Goal: Information Seeking & Learning: Learn about a topic

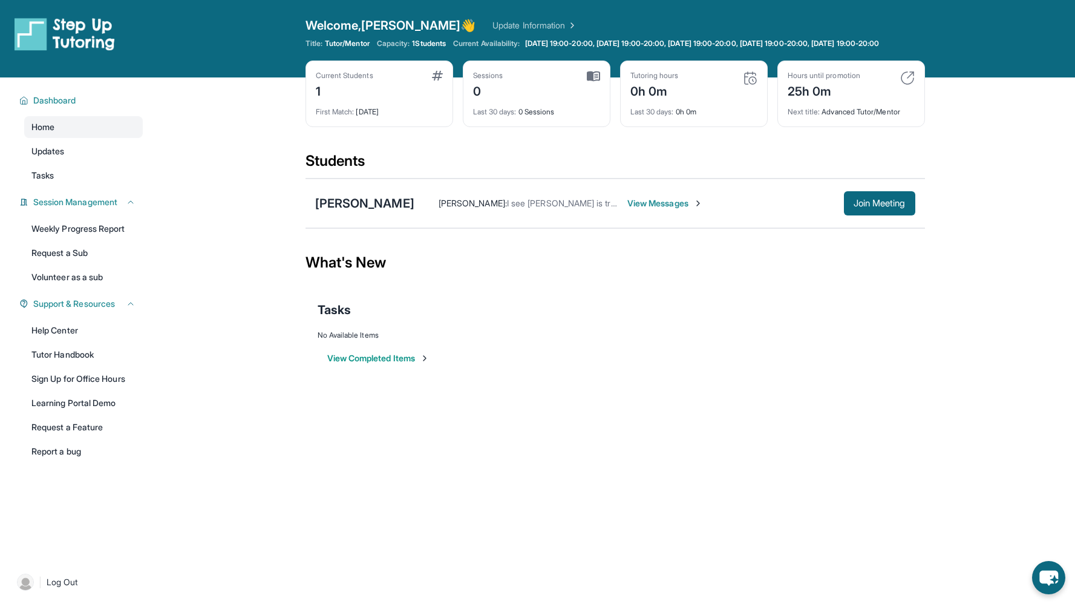
click at [884, 196] on div "[PERSON_NAME] [PERSON_NAME] : I see Tiancheng is trying to join the session - a…" at bounding box center [614, 203] width 619 height 50
click at [874, 207] on span "Join Meeting" at bounding box center [879, 203] width 52 height 7
click at [889, 207] on span "Join Meeting" at bounding box center [879, 203] width 52 height 7
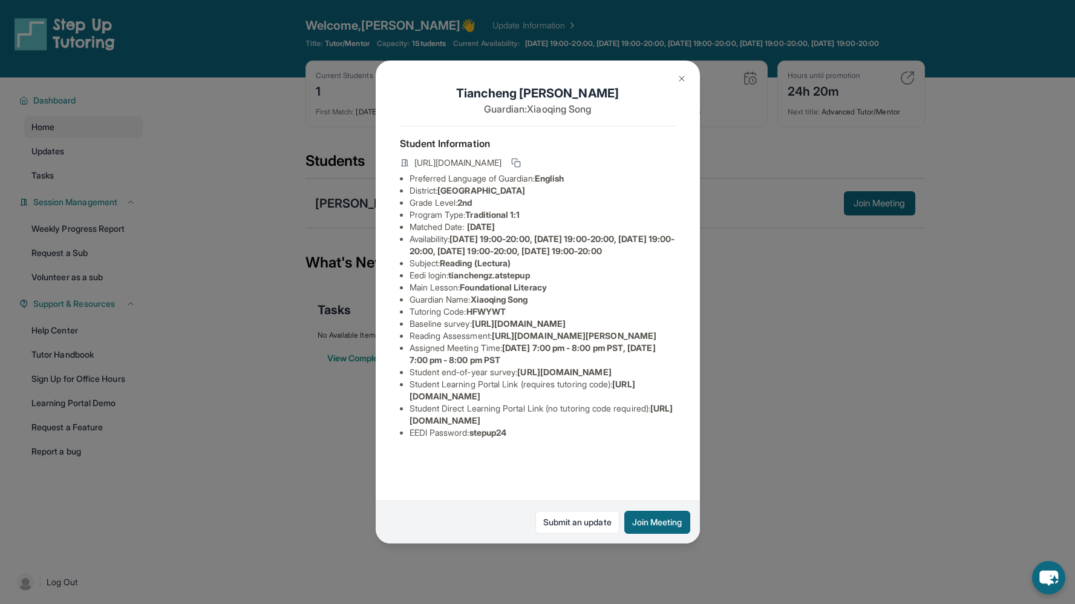
scroll to position [80, 0]
click at [781, 478] on div "Tiancheng Zhu Guardian: Xiaoqing Song Student Information https://student-porta…" at bounding box center [537, 302] width 1075 height 604
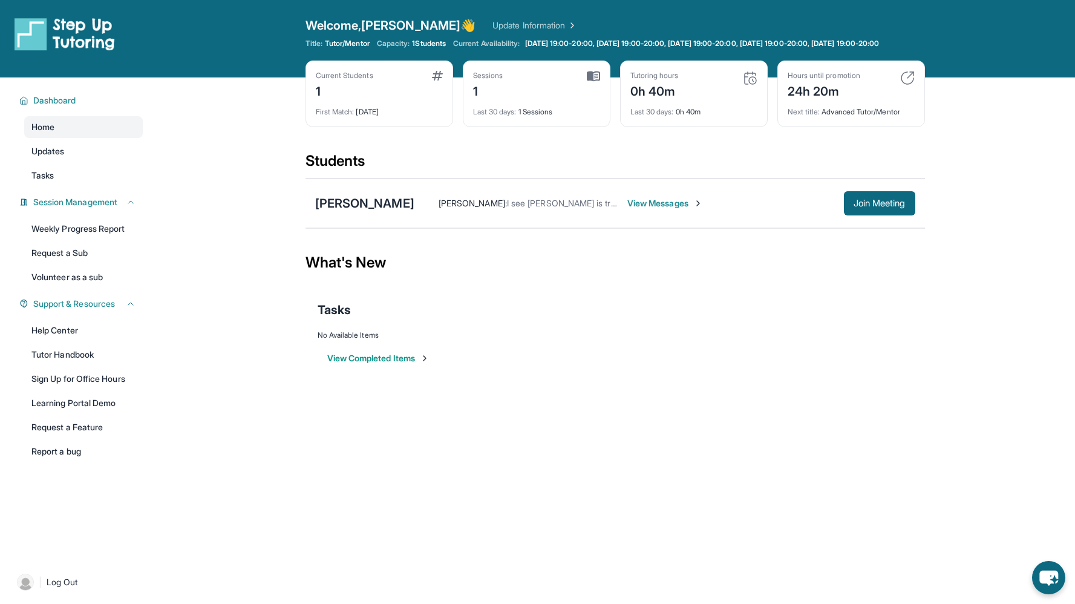
click at [630, 208] on span "View Messages" at bounding box center [665, 203] width 76 height 12
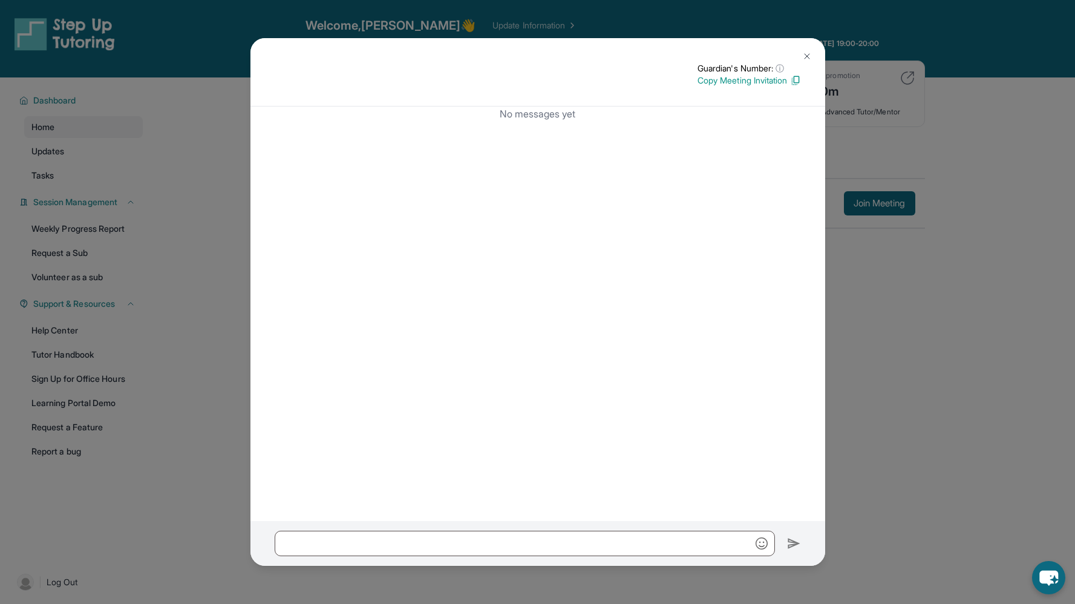
scroll to position [0, 0]
click at [812, 53] on button at bounding box center [807, 56] width 24 height 24
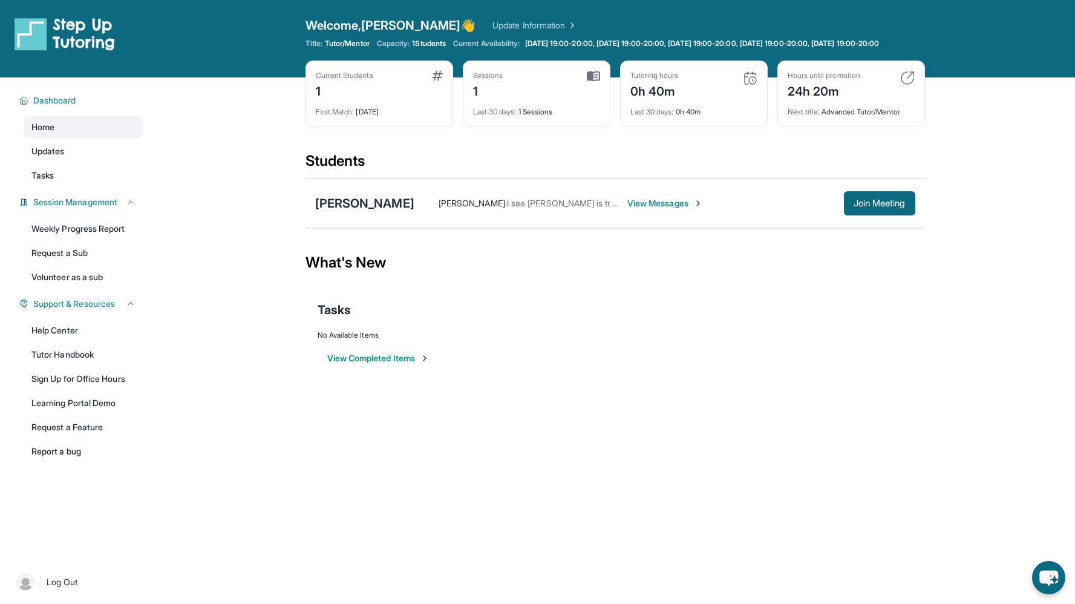
click at [379, 212] on div "[PERSON_NAME]" at bounding box center [364, 203] width 99 height 17
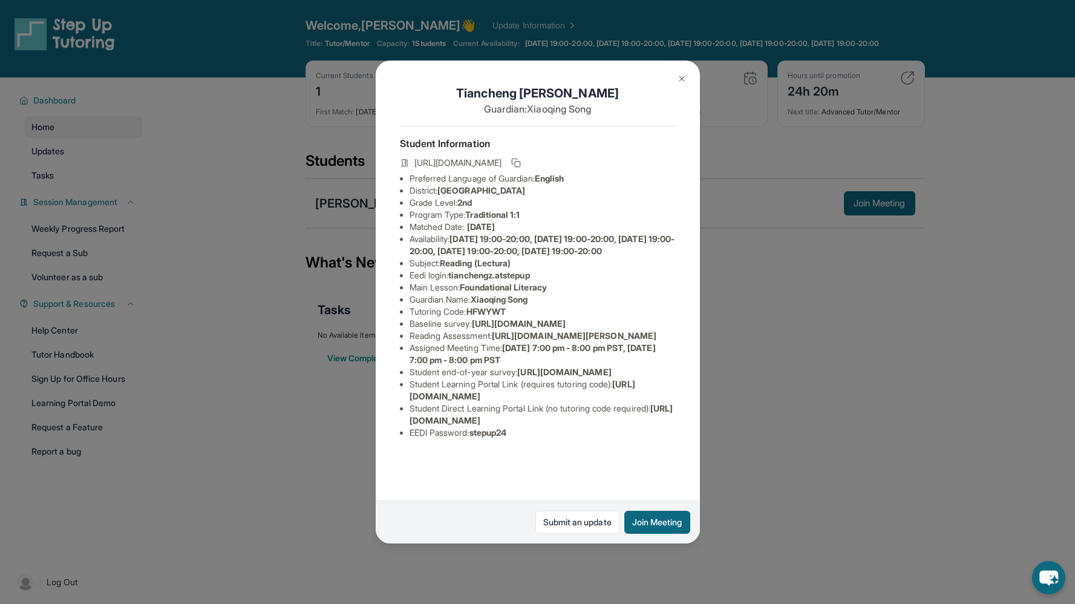
scroll to position [74, 0]
drag, startPoint x: 612, startPoint y: 306, endPoint x: 411, endPoint y: 287, distance: 201.8
click at [411, 287] on div "Tiancheng Zhu Guardian: Xiaoqing Song Student Information https://student-porta…" at bounding box center [538, 301] width 324 height 483
copy span "https://airtable.com/apprlfn8WjpjBUn2G/shrK0QR6AaNyG5psY?prefill_Type%20of%20Fo…"
click at [566, 305] on li "Tutoring Code : HFWYWT" at bounding box center [543, 311] width 266 height 12
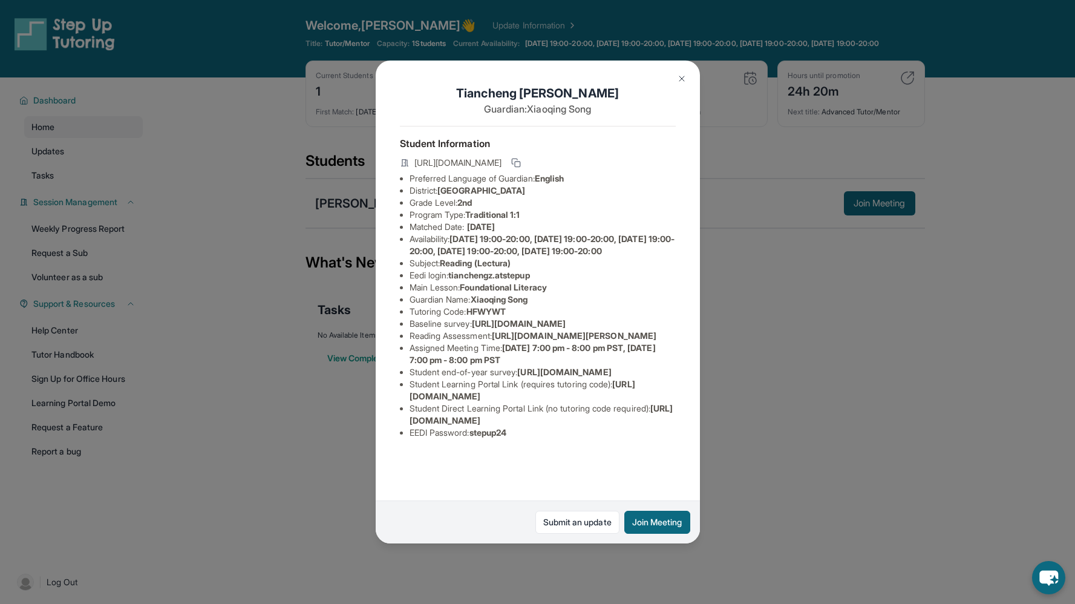
scroll to position [93, 0]
click at [682, 76] on img at bounding box center [682, 79] width 10 height 10
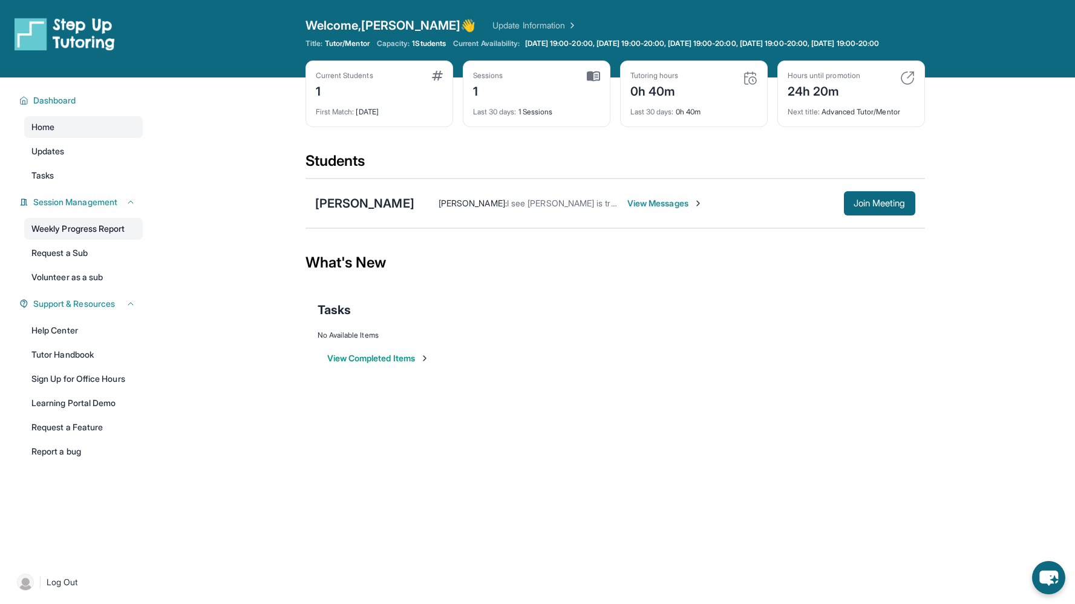
click at [103, 240] on link "Weekly Progress Report" at bounding box center [83, 229] width 119 height 22
click at [647, 318] on div "Tasks" at bounding box center [615, 309] width 595 height 17
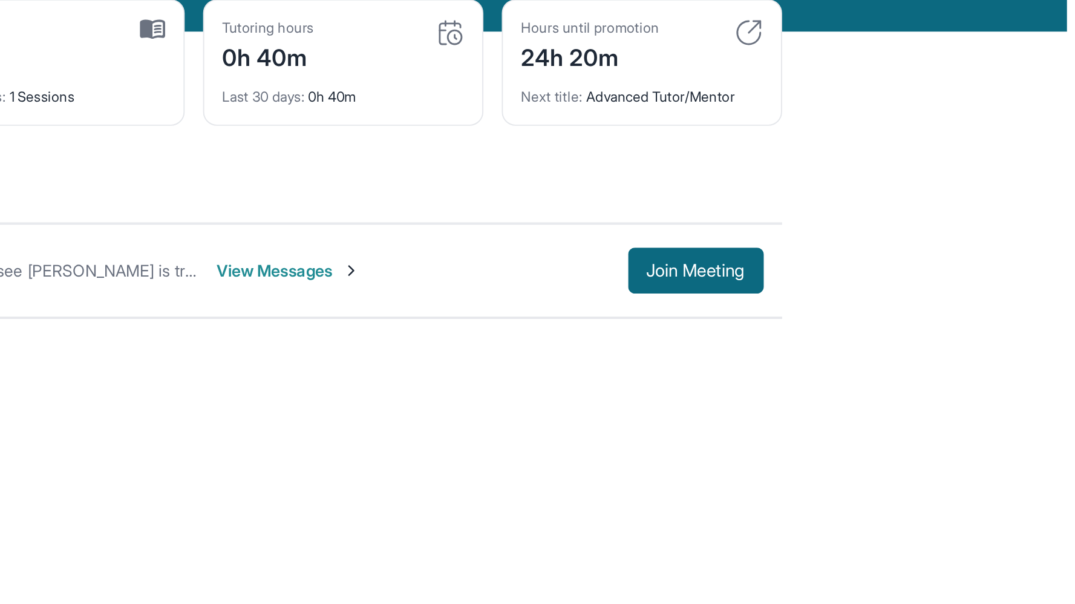
scroll to position [0, 0]
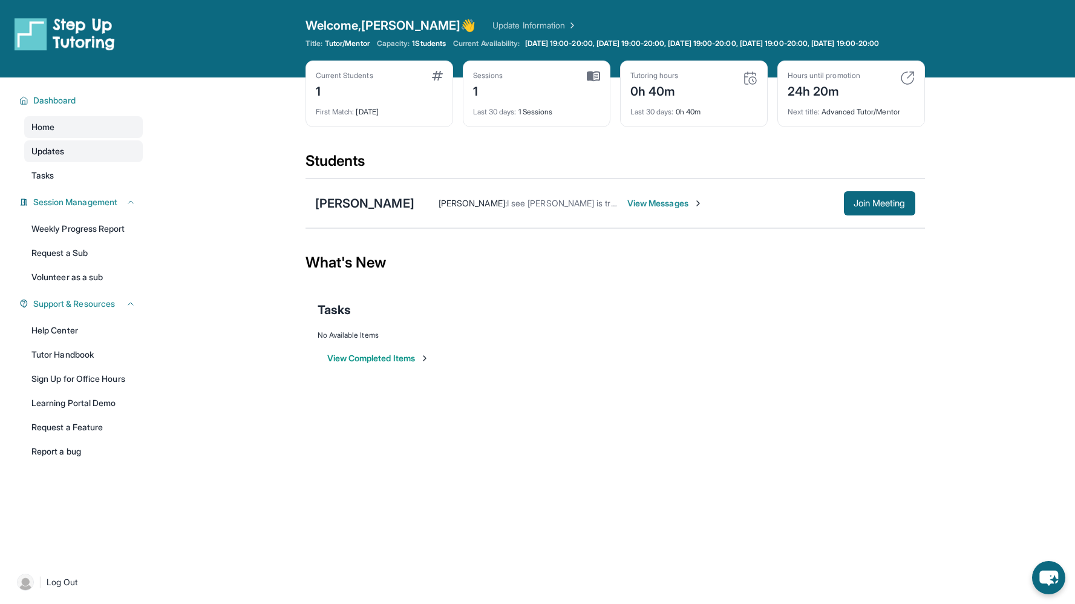
click at [131, 162] on link "Updates" at bounding box center [83, 151] width 119 height 22
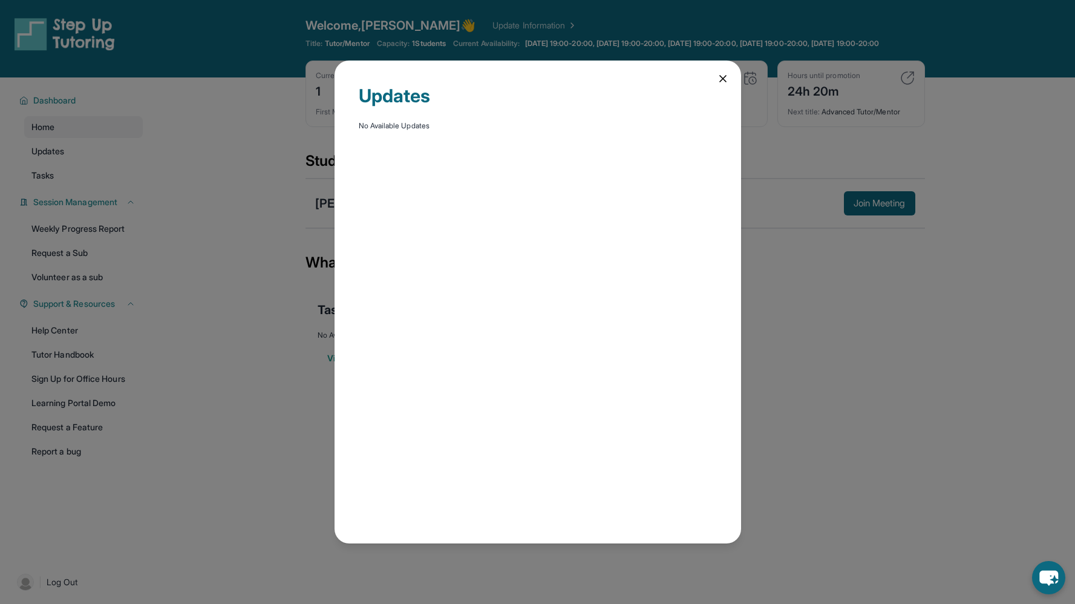
click at [722, 80] on icon at bounding box center [723, 79] width 12 height 12
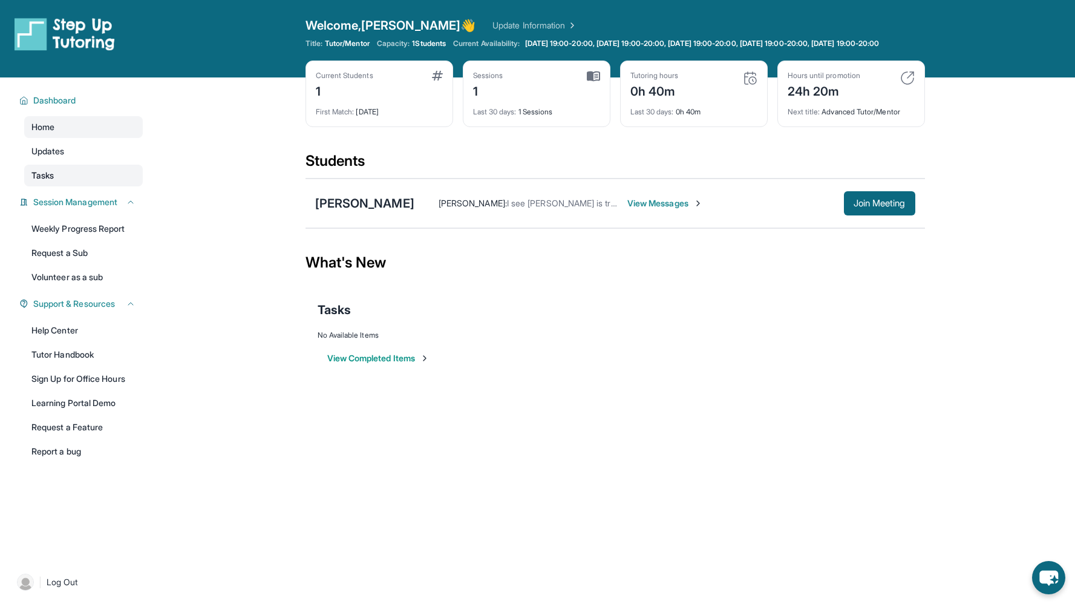
click at [69, 185] on link "Tasks" at bounding box center [83, 176] width 119 height 22
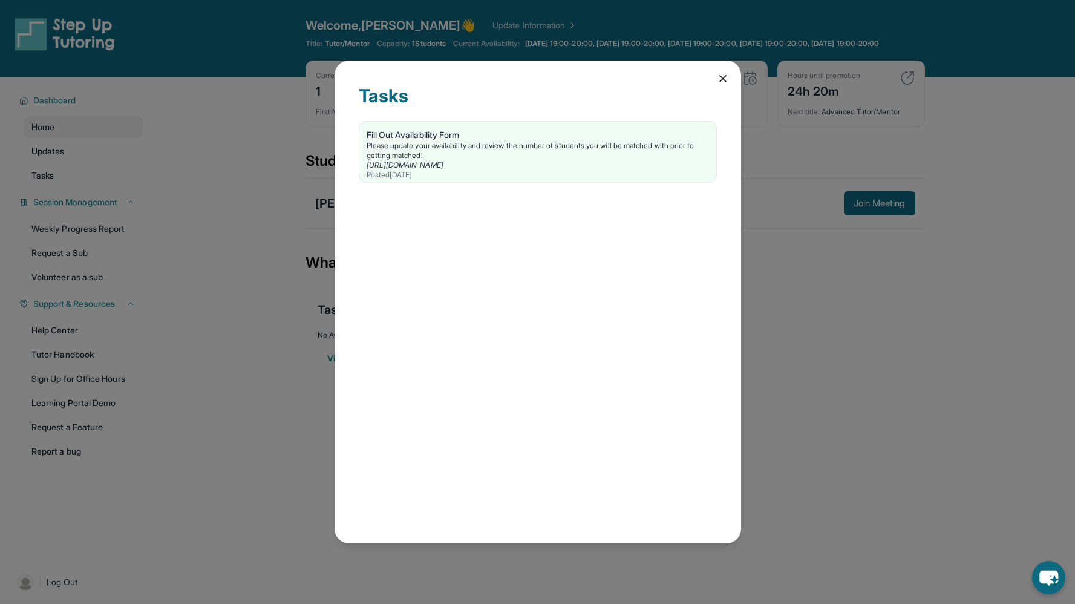
click at [722, 80] on icon at bounding box center [723, 79] width 12 height 12
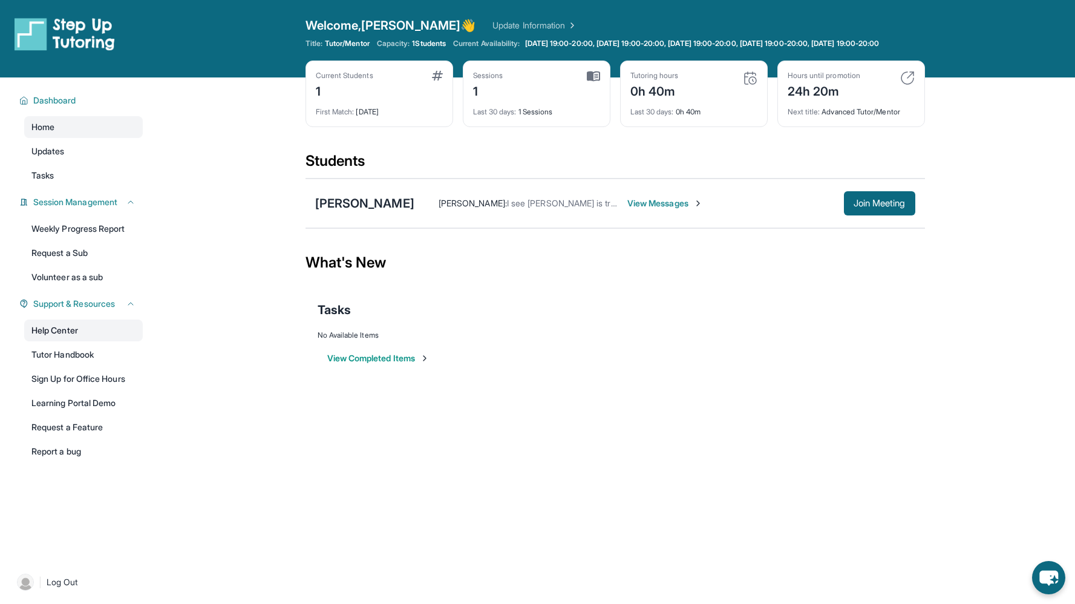
click at [105, 339] on link "Help Center" at bounding box center [83, 330] width 119 height 22
click at [113, 162] on link "Updates" at bounding box center [83, 151] width 119 height 22
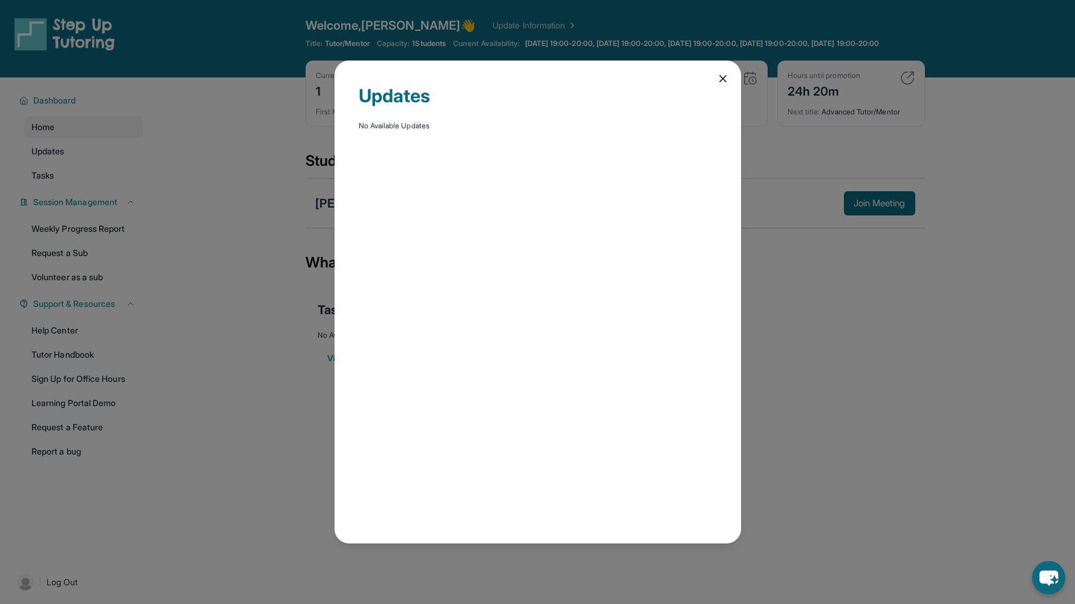
click at [728, 84] on icon at bounding box center [723, 79] width 12 height 12
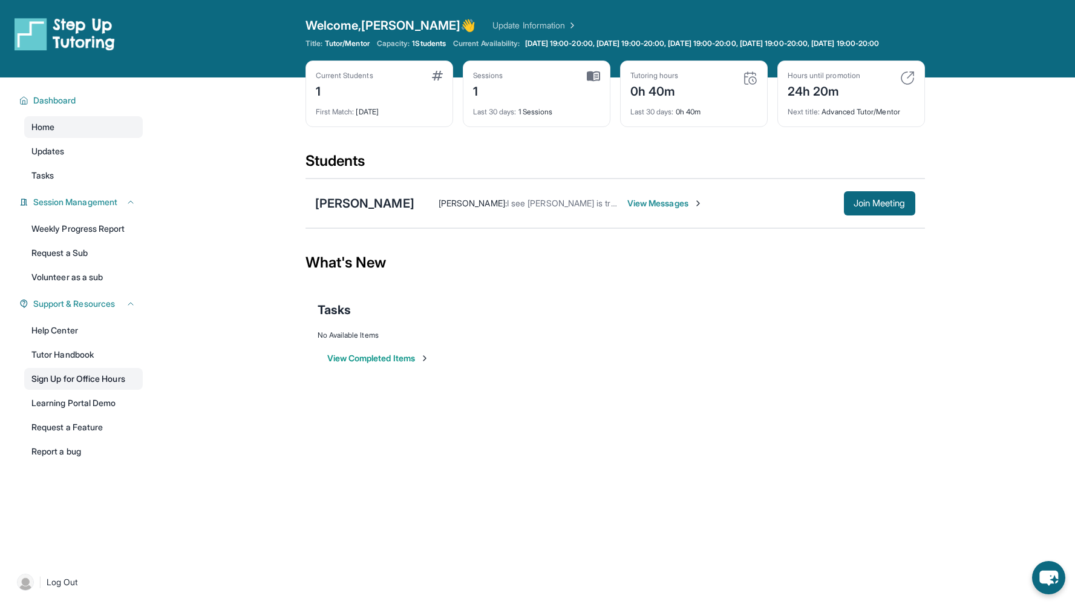
click at [125, 390] on link "Sign Up for Office Hours" at bounding box center [83, 379] width 119 height 22
click at [109, 435] on link "Request a Feature" at bounding box center [83, 427] width 119 height 22
click at [464, 452] on div "Open sidebar Welcome, Elliot 👋 Update Information Title: Tutor/Mentor Capacity:…" at bounding box center [537, 302] width 1075 height 604
click at [504, 253] on div "What's New" at bounding box center [614, 262] width 619 height 53
